Goal: Transaction & Acquisition: Book appointment/travel/reservation

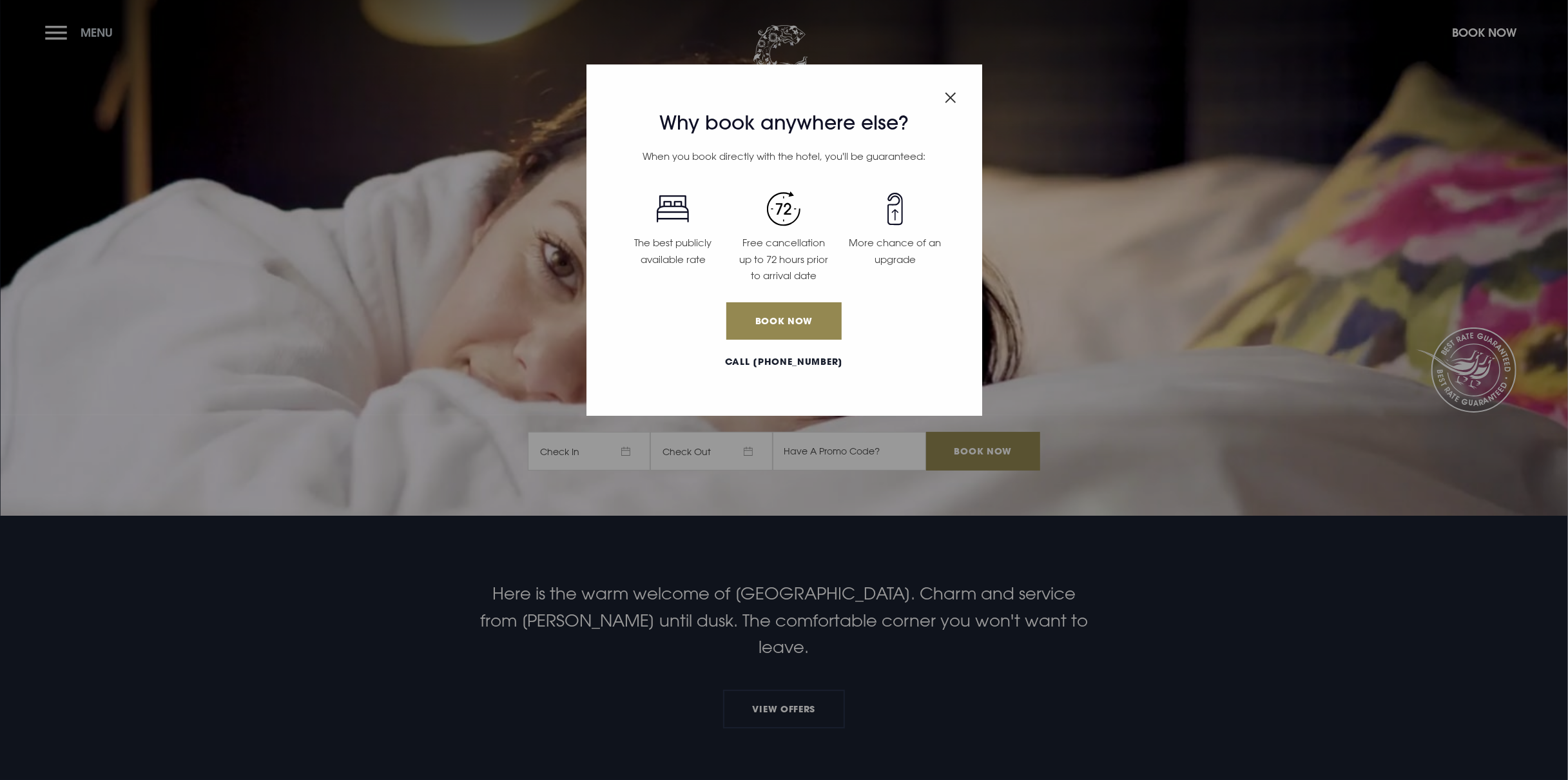
click at [59, 34] on div "Why book anywhere else? When you book directly with the hotel, you'll be guaran…" at bounding box center [784, 390] width 1568 height 780
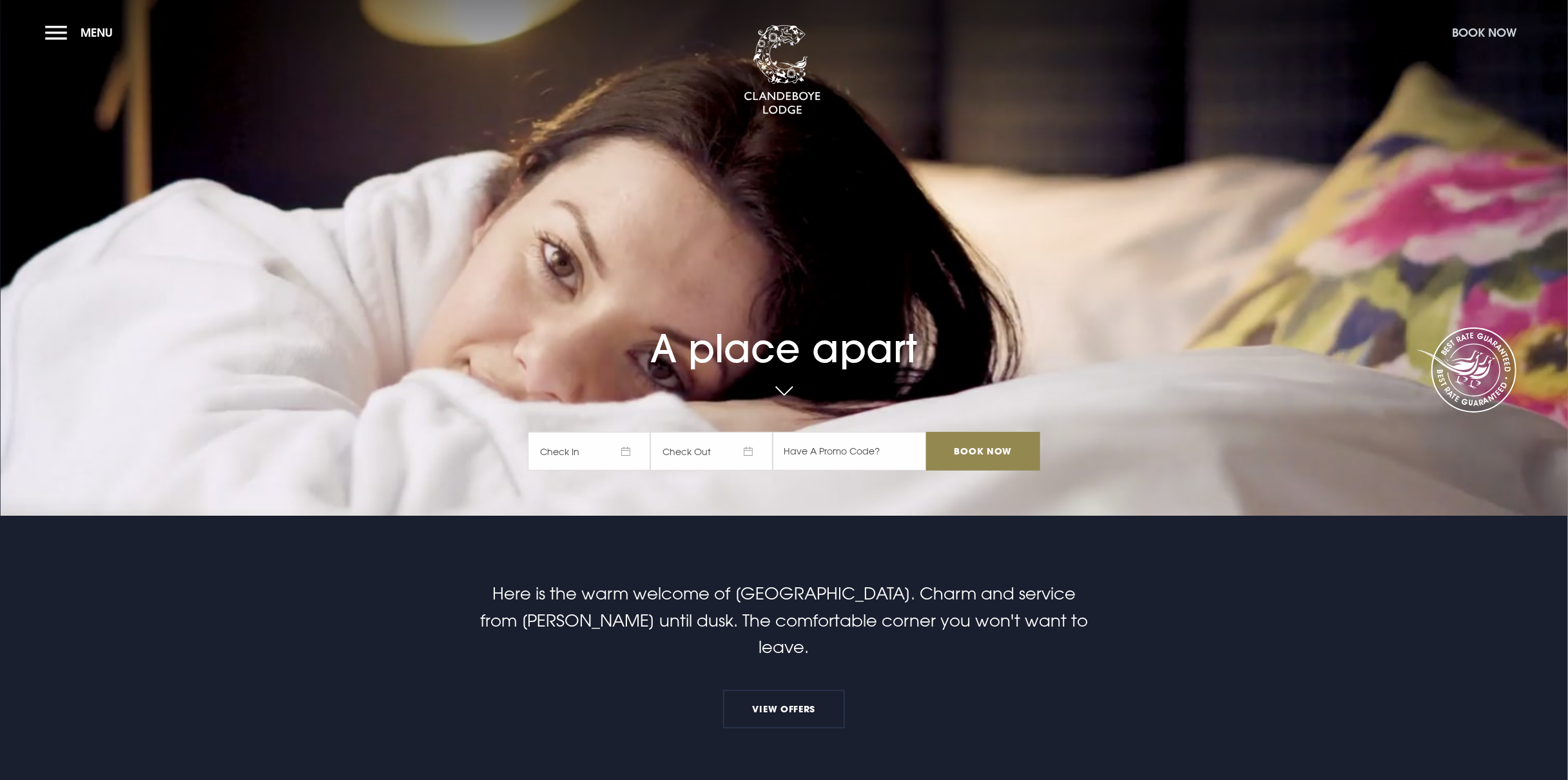
click at [1496, 30] on button "Book Now" at bounding box center [1484, 33] width 77 height 28
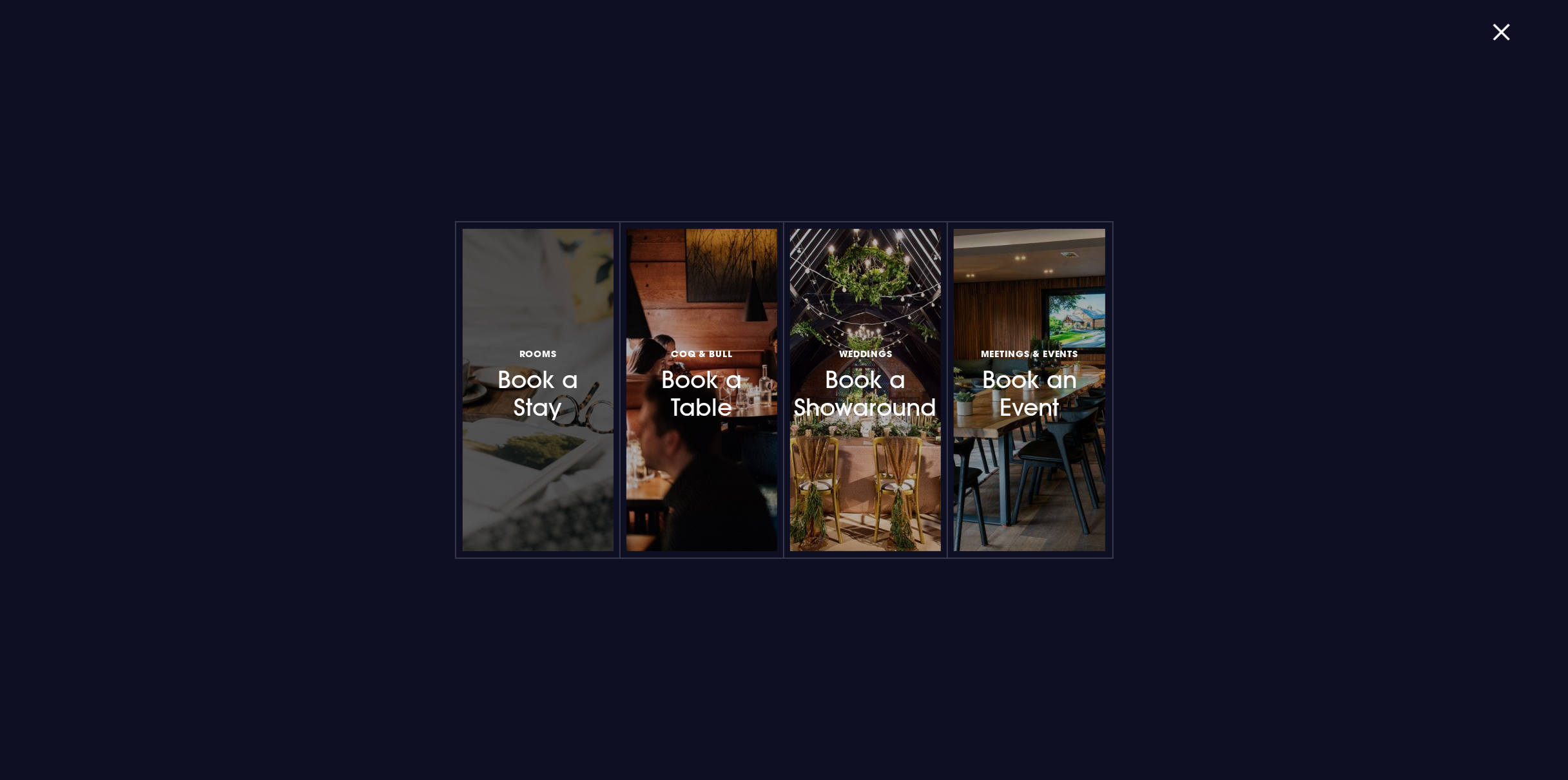
click at [551, 410] on h3 "Rooms Book a Stay" at bounding box center [538, 383] width 113 height 76
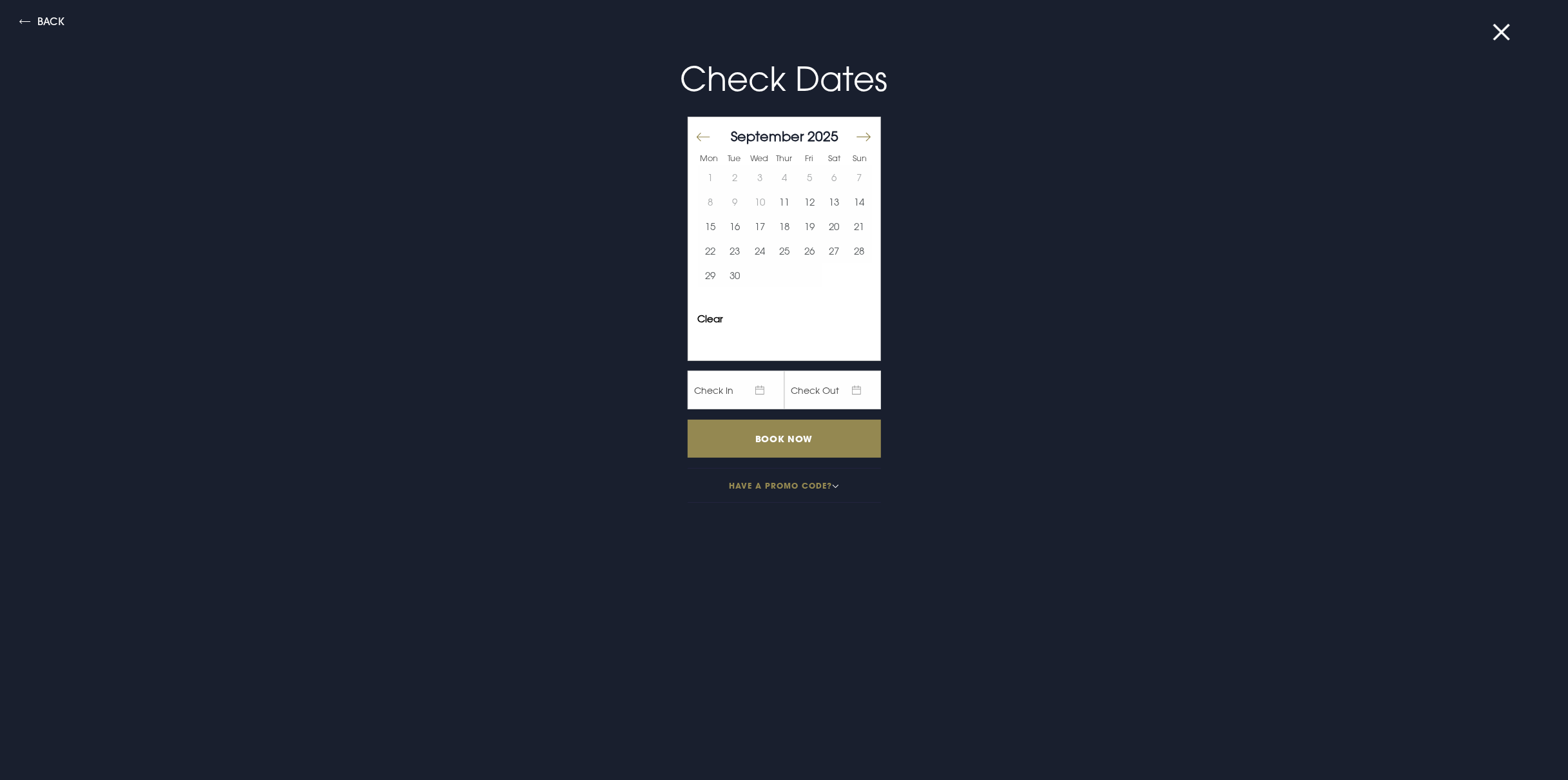
click at [862, 133] on button "Move forward to switch to the next month." at bounding box center [863, 137] width 16 height 27
click at [790, 227] on button "16" at bounding box center [784, 226] width 25 height 24
click at [842, 225] on button "18" at bounding box center [834, 226] width 25 height 24
click at [818, 446] on input "Book Now" at bounding box center [784, 438] width 194 height 38
